Goal: Information Seeking & Learning: Learn about a topic

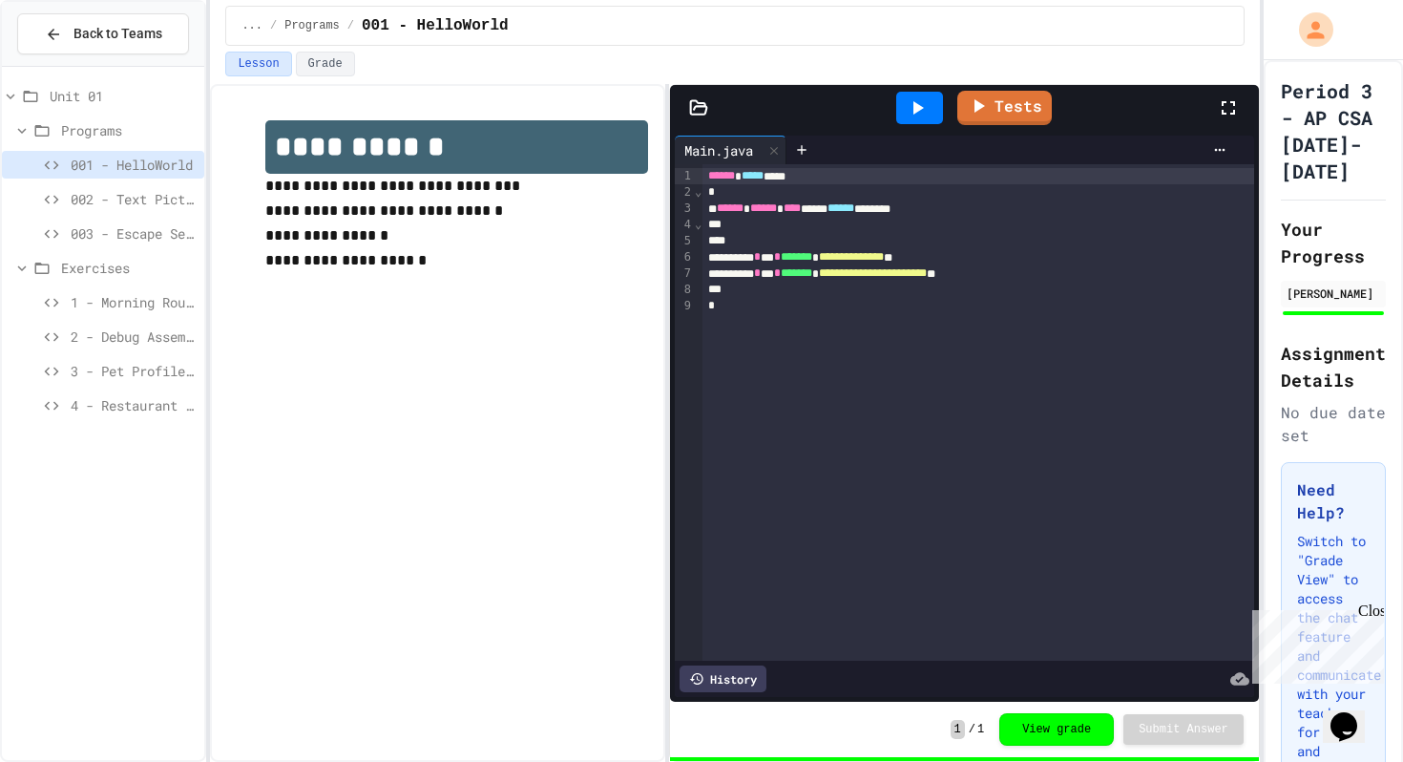
click at [100, 292] on span "1 - Morning Routine Fix" at bounding box center [134, 302] width 126 height 20
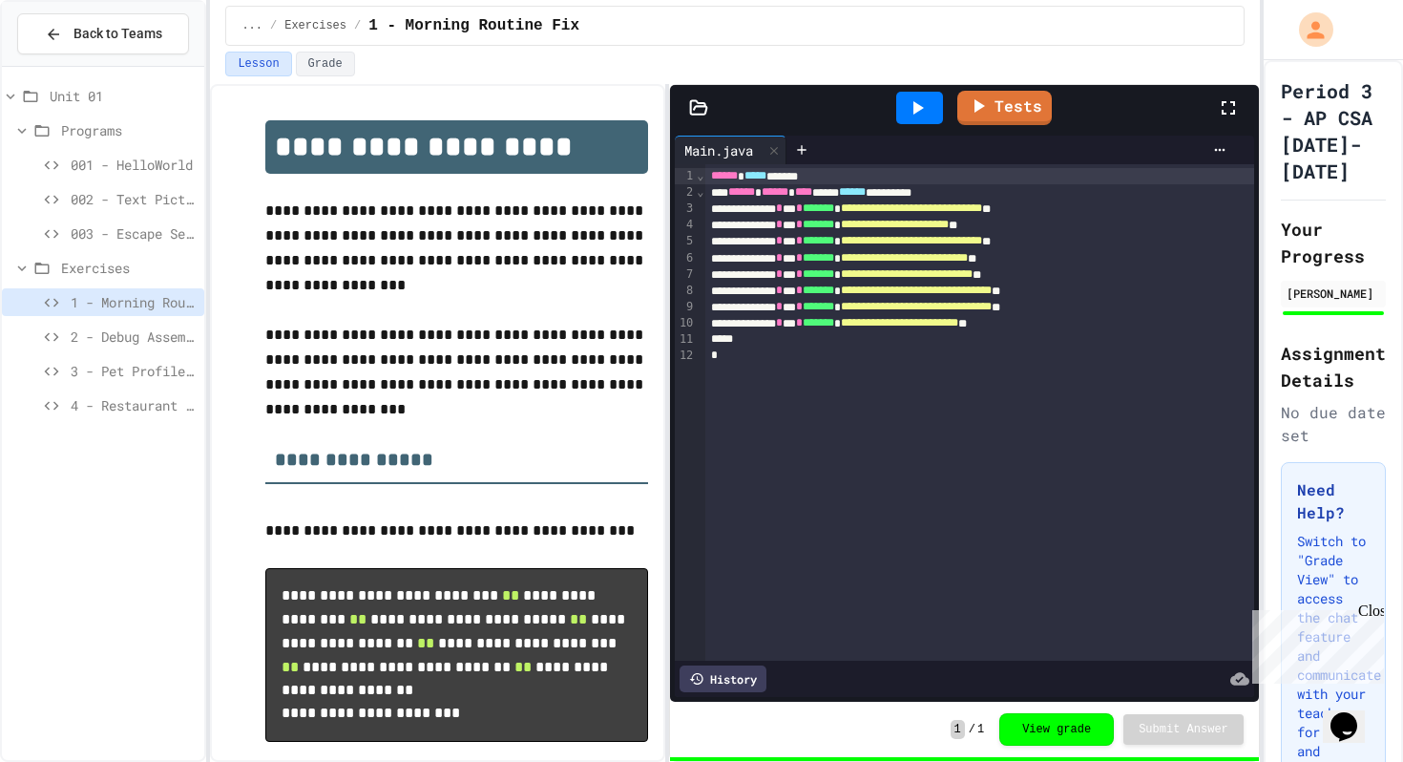
click at [109, 329] on span "2 - Debug Assembly" at bounding box center [134, 336] width 126 height 20
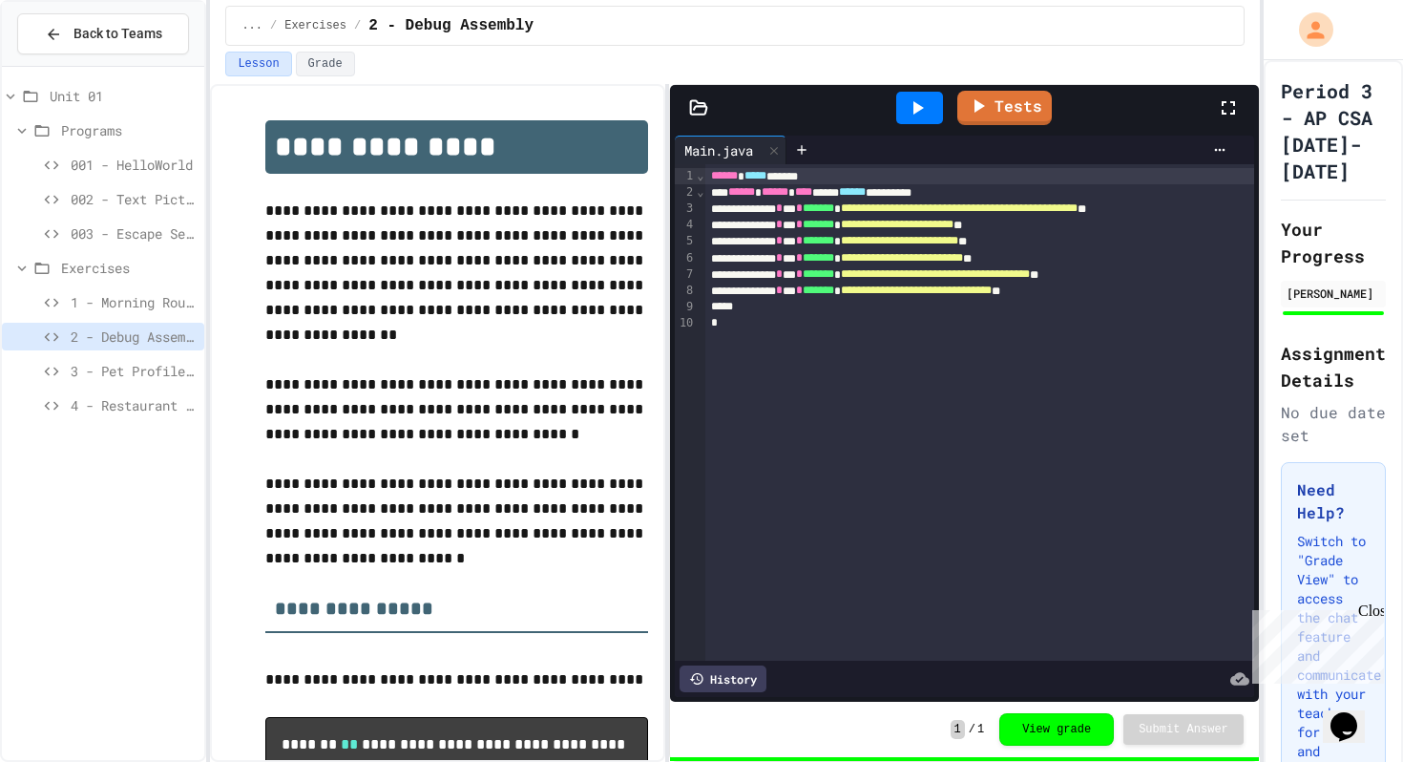
click at [112, 359] on div "3 - Pet Profile Fix" at bounding box center [103, 371] width 202 height 28
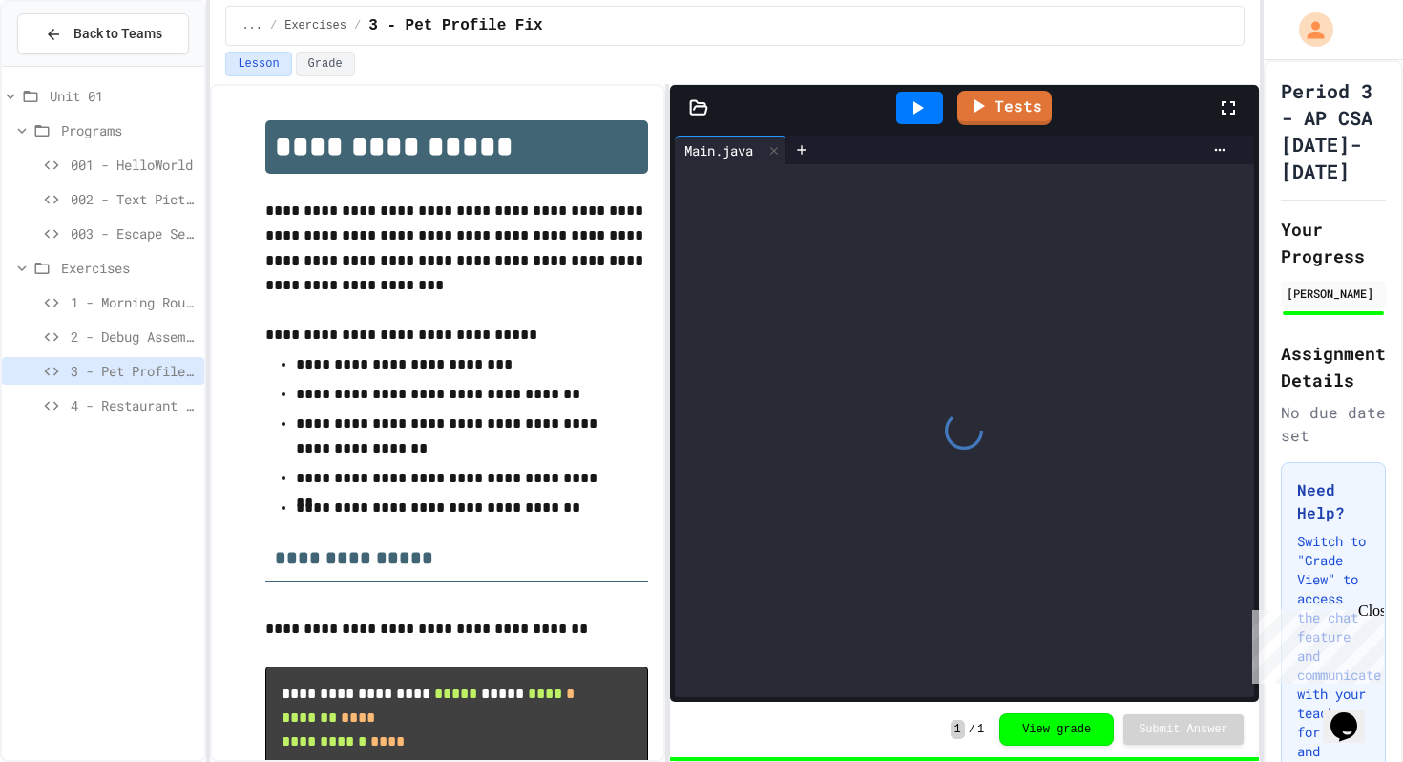
click at [113, 397] on span "4 - Restaurant Order System" at bounding box center [134, 405] width 126 height 20
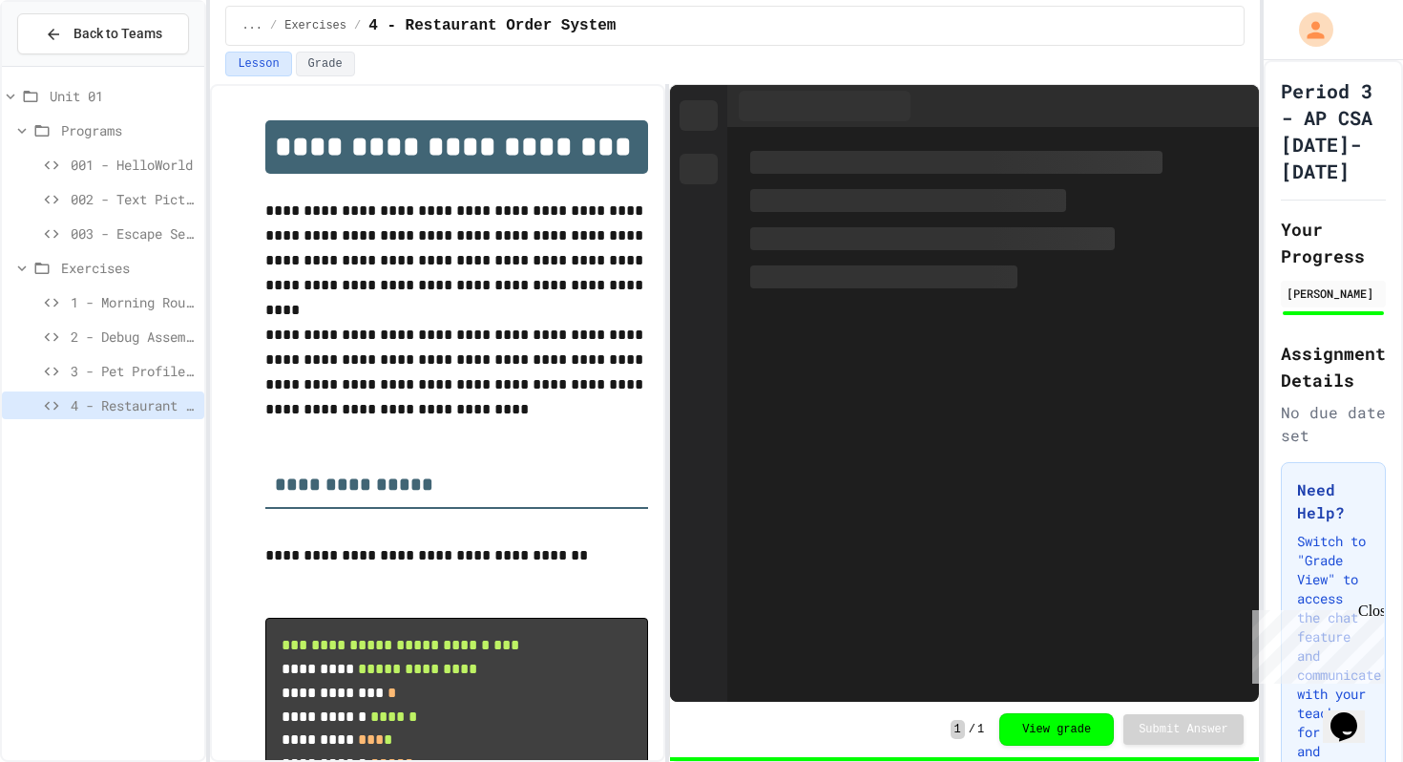
click at [82, 237] on span "003 - Escape Sequences" at bounding box center [134, 233] width 126 height 20
